Goal: Task Accomplishment & Management: Check status

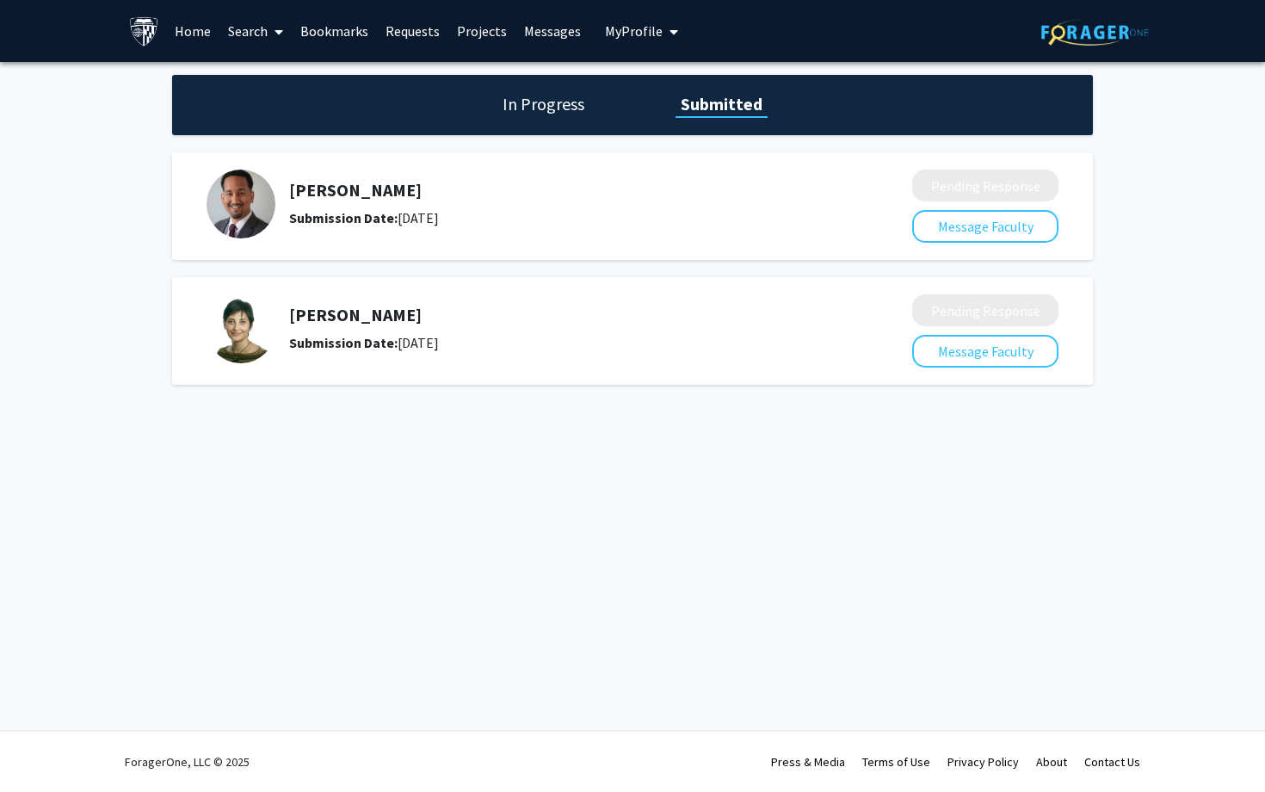
click at [768, 471] on div "Skip navigation Home Search Bookmarks Requests Projects Messages My Profile [PE…" at bounding box center [632, 396] width 1265 height 792
click at [506, 117] on div "In Progress Submitted" at bounding box center [632, 105] width 921 height 60
click at [544, 94] on h1 "In Progress" at bounding box center [543, 104] width 92 height 24
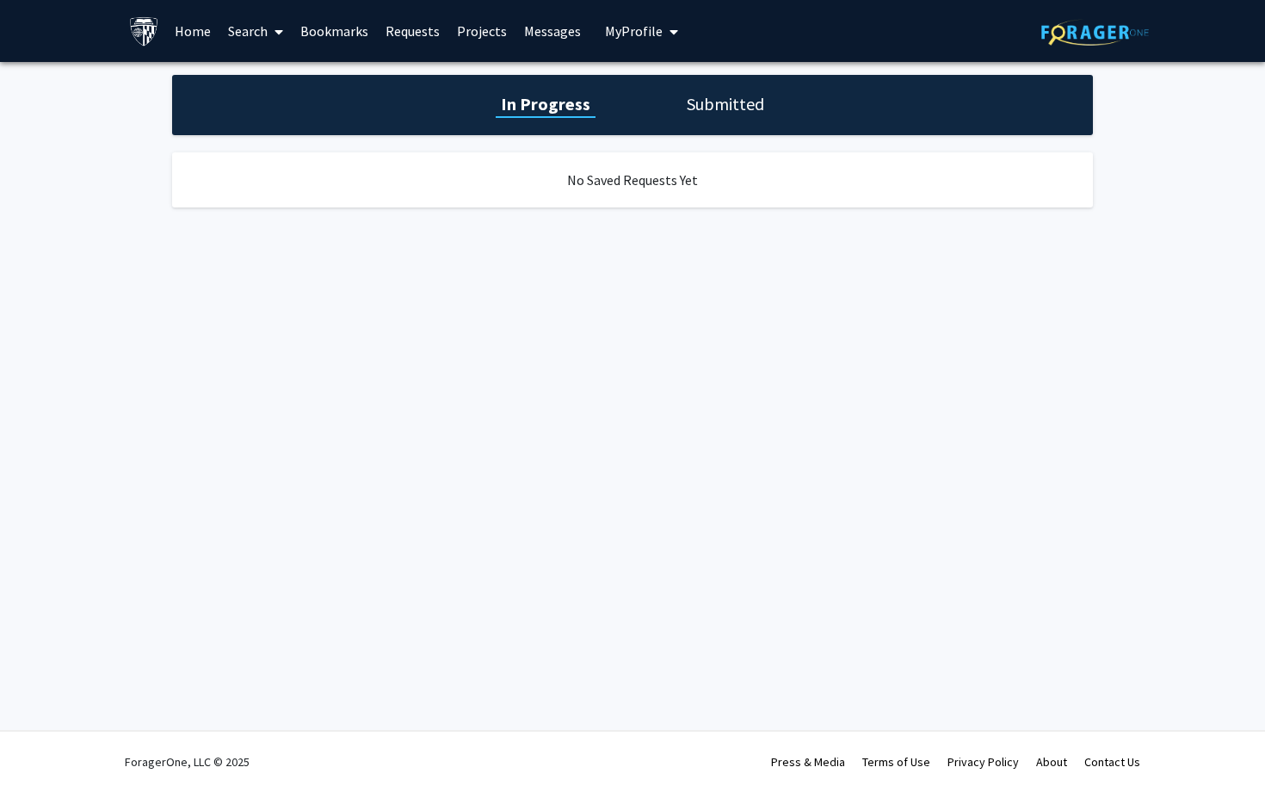
click at [709, 103] on h1 "Submitted" at bounding box center [726, 104] width 88 height 24
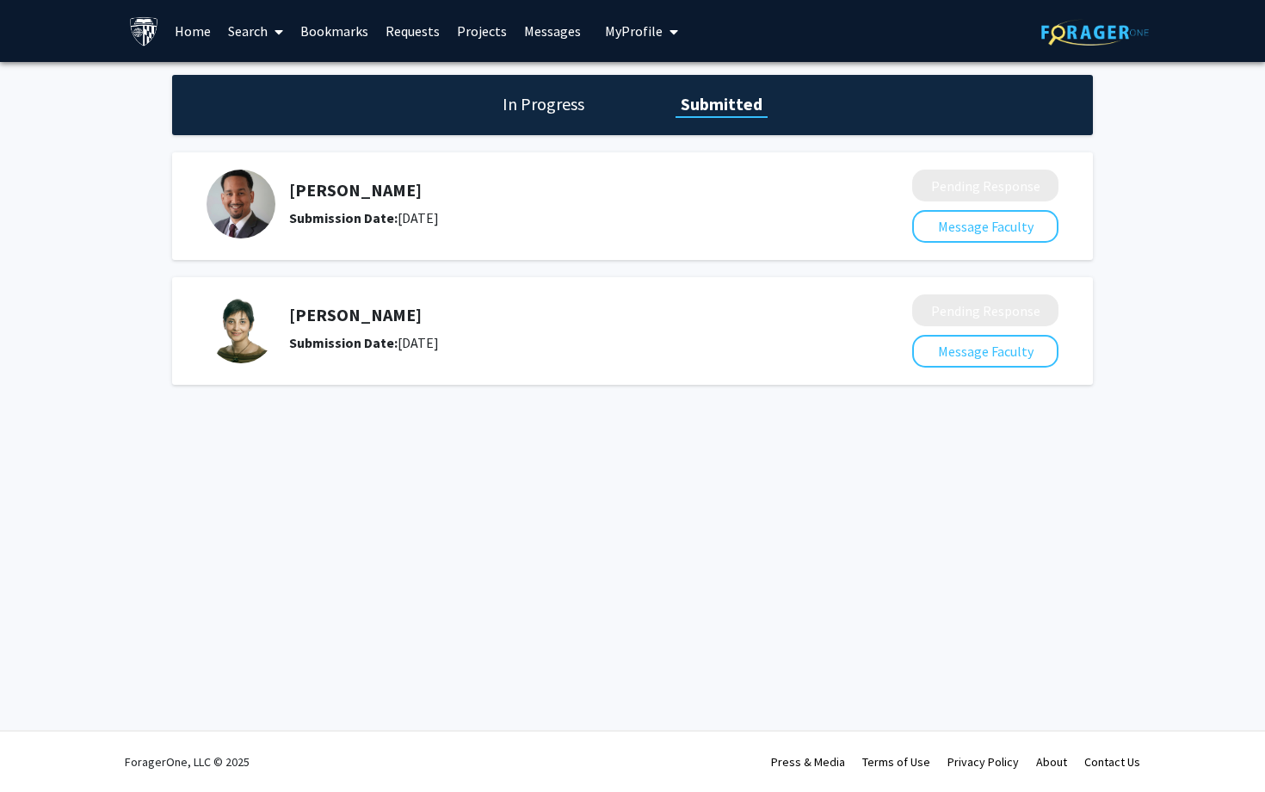
click at [567, 102] on h1 "In Progress" at bounding box center [543, 104] width 92 height 24
